Goal: Information Seeking & Learning: Check status

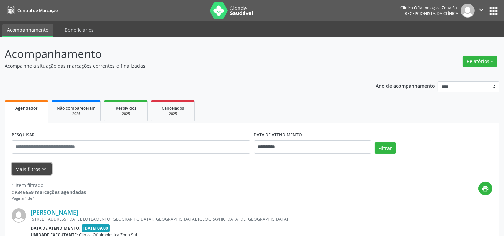
click at [26, 170] on button "Mais filtros keyboard_arrow_down" at bounding box center [32, 169] width 40 height 12
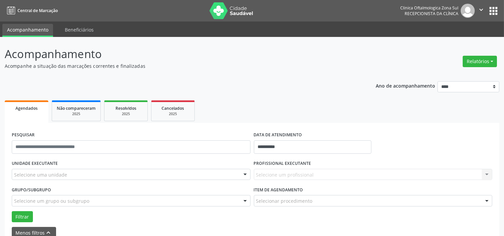
click at [70, 171] on div "Selecione uma unidade" at bounding box center [131, 174] width 239 height 11
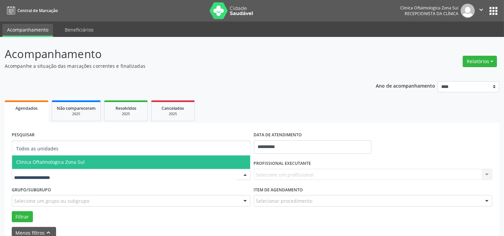
click at [79, 162] on span "Clinica Oftalmologica Zona Sul" at bounding box center [50, 162] width 69 height 6
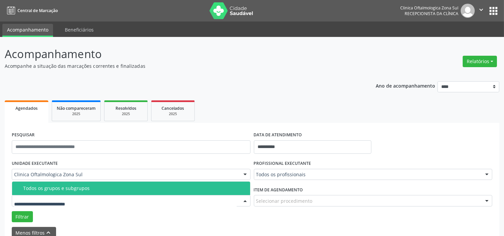
click at [87, 186] on div "Todos os grupos e subgrupos" at bounding box center [134, 188] width 223 height 5
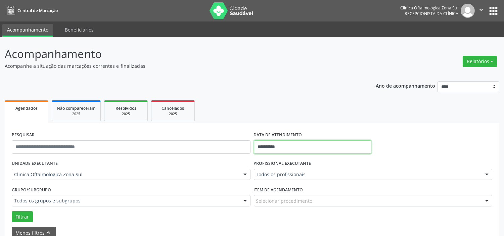
click at [290, 148] on input "**********" at bounding box center [313, 146] width 118 height 13
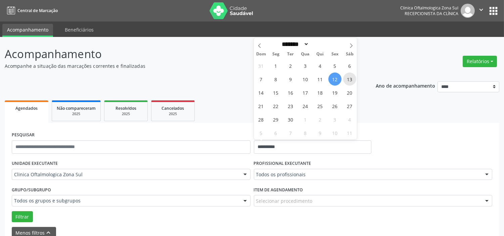
click at [353, 83] on span "13" at bounding box center [349, 79] width 13 height 13
type input "**********"
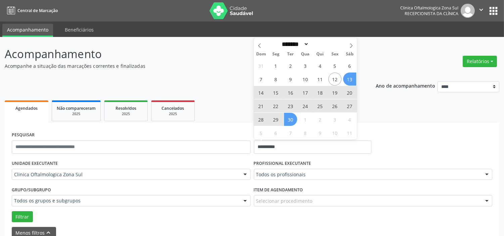
click at [295, 119] on span "30" at bounding box center [290, 119] width 13 height 13
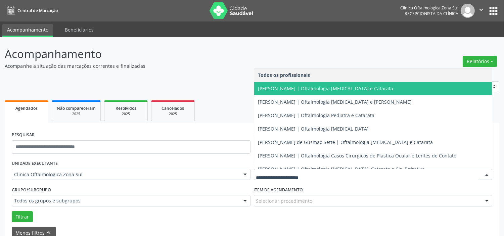
click at [291, 90] on span "[PERSON_NAME] | Oftalmologia [MEDICAL_DATA] e Catarata" at bounding box center [325, 88] width 135 height 6
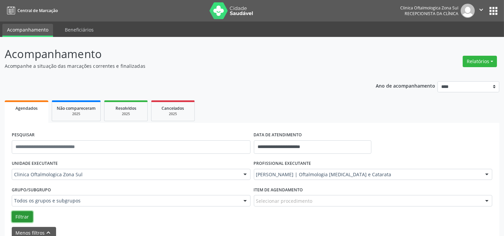
click at [19, 217] on button "Filtrar" at bounding box center [22, 216] width 21 height 11
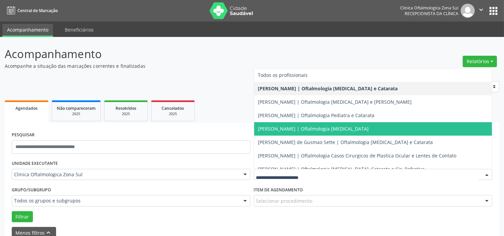
scroll to position [61, 0]
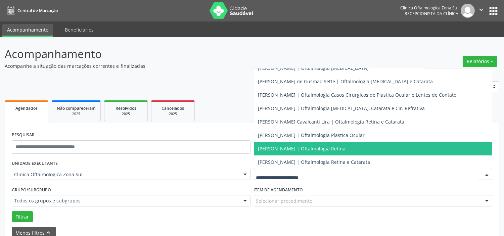
click at [293, 146] on span "[PERSON_NAME] | Oftalmologia Retina" at bounding box center [302, 148] width 88 height 6
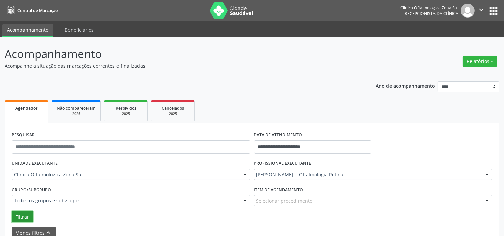
click at [22, 212] on button "Filtrar" at bounding box center [22, 216] width 21 height 11
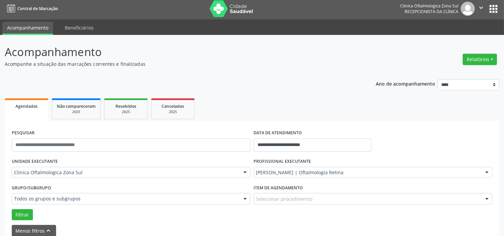
scroll to position [0, 0]
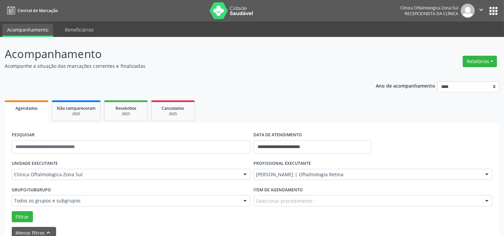
click at [325, 170] on div "[PERSON_NAME] | Oftalmologia Retina" at bounding box center [373, 174] width 239 height 11
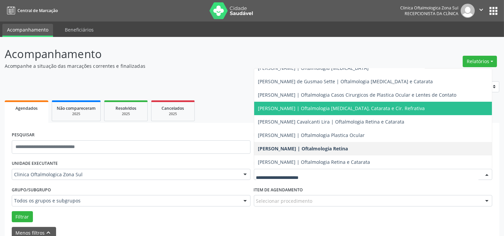
click at [307, 109] on span "[PERSON_NAME] | Oftalmologia [MEDICAL_DATA], Catarata e Cir. Refrativa" at bounding box center [341, 108] width 167 height 6
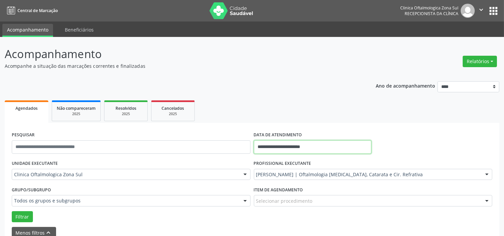
click at [309, 145] on input "**********" at bounding box center [313, 146] width 118 height 13
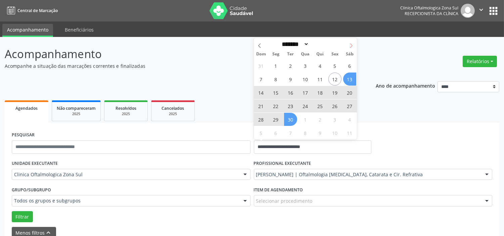
click at [351, 46] on icon at bounding box center [351, 45] width 5 height 5
select select "*"
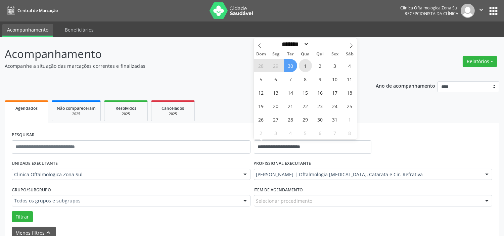
click at [305, 66] on span "1" at bounding box center [305, 65] width 13 height 13
type input "**********"
click at [351, 42] on span at bounding box center [351, 43] width 11 height 11
select select "**"
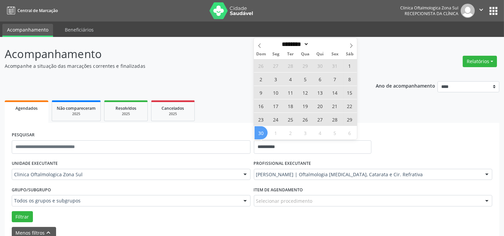
click at [263, 130] on span "30" at bounding box center [261, 132] width 13 height 13
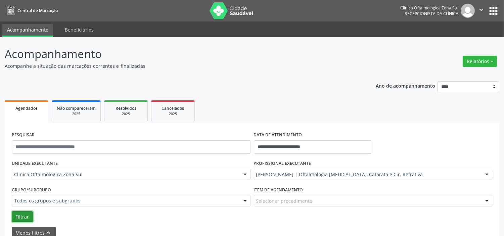
click at [18, 217] on button "Filtrar" at bounding box center [22, 216] width 21 height 11
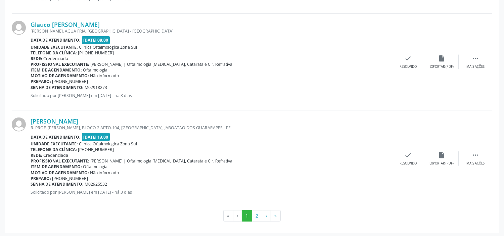
scroll to position [1513, 0]
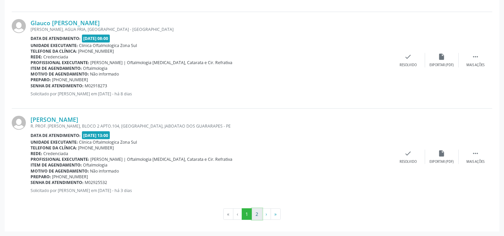
click at [259, 210] on button "2" at bounding box center [257, 214] width 10 height 11
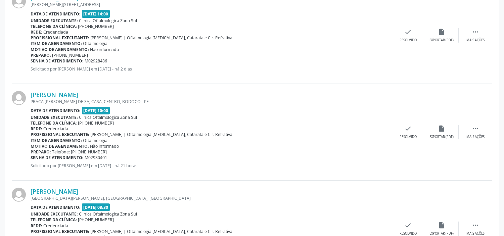
scroll to position [485, 0]
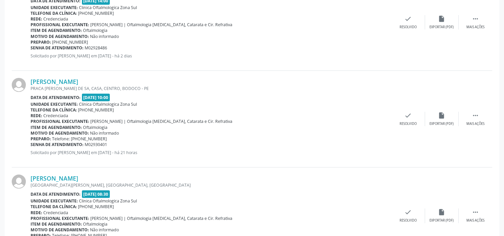
click at [93, 86] on div "PRACA [PERSON_NAME] DE SA, CASA, CENTRO, BODOCO - PE" at bounding box center [211, 89] width 361 height 6
click at [78, 83] on link "[PERSON_NAME]" at bounding box center [55, 81] width 48 height 7
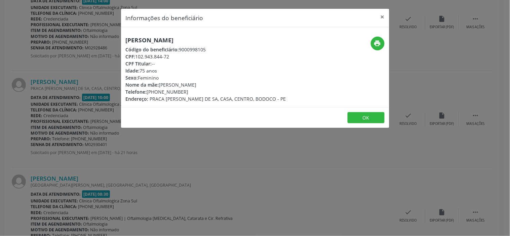
drag, startPoint x: 171, startPoint y: 56, endPoint x: 138, endPoint y: 58, distance: 33.6
click at [138, 58] on div "CPF: 102.943.844-72" at bounding box center [206, 56] width 160 height 7
copy div "102.943.844-72"
drag, startPoint x: 136, startPoint y: 161, endPoint x: 109, endPoint y: 152, distance: 29.4
click at [136, 161] on div "Informações do beneficiário × [PERSON_NAME] Código do beneficiário: 9000998105 …" at bounding box center [255, 118] width 510 height 236
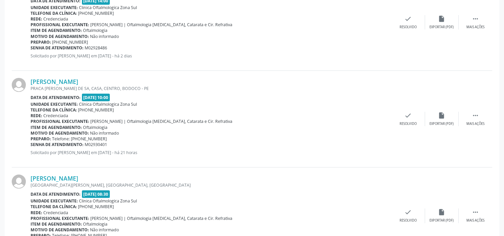
drag, startPoint x: 109, startPoint y: 144, endPoint x: 30, endPoint y: 145, distance: 78.3
click at [31, 145] on div "Senha de atendimento: M02930401" at bounding box center [211, 145] width 361 height 6
copy div "Senha de atendimento: M02930401"
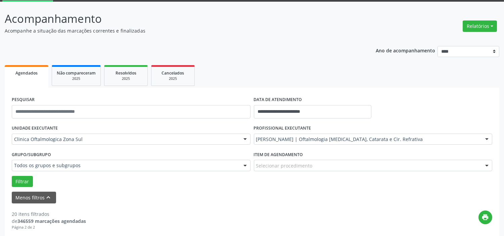
scroll to position [0, 0]
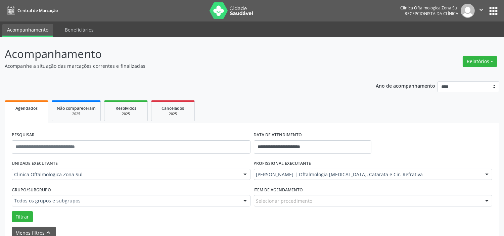
click at [481, 13] on icon "" at bounding box center [481, 9] width 7 height 7
click at [454, 39] on link "Sair" at bounding box center [464, 40] width 46 height 9
